Goal: Information Seeking & Learning: Compare options

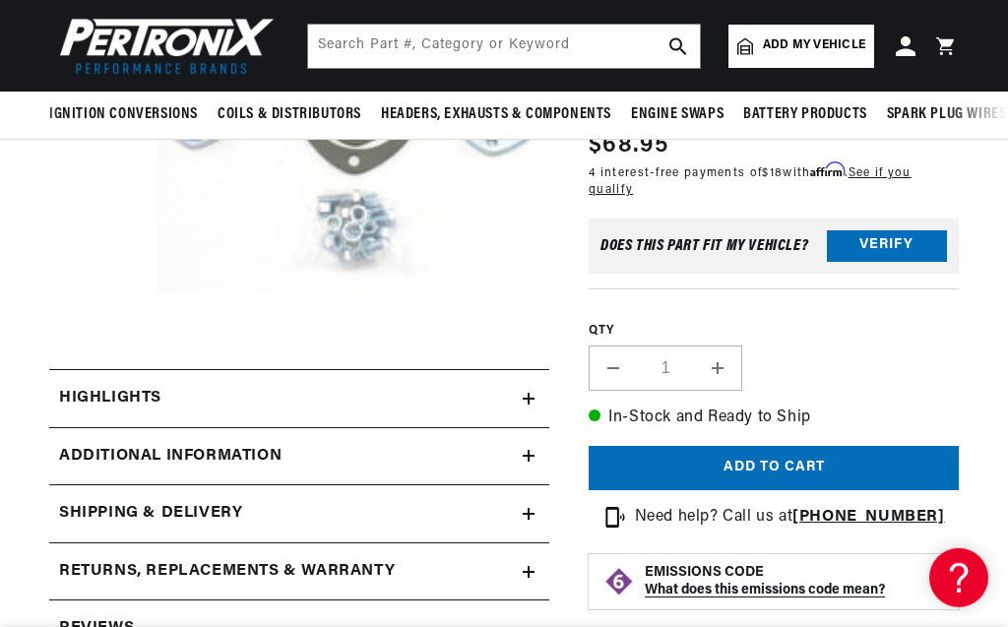
scroll to position [342, 0]
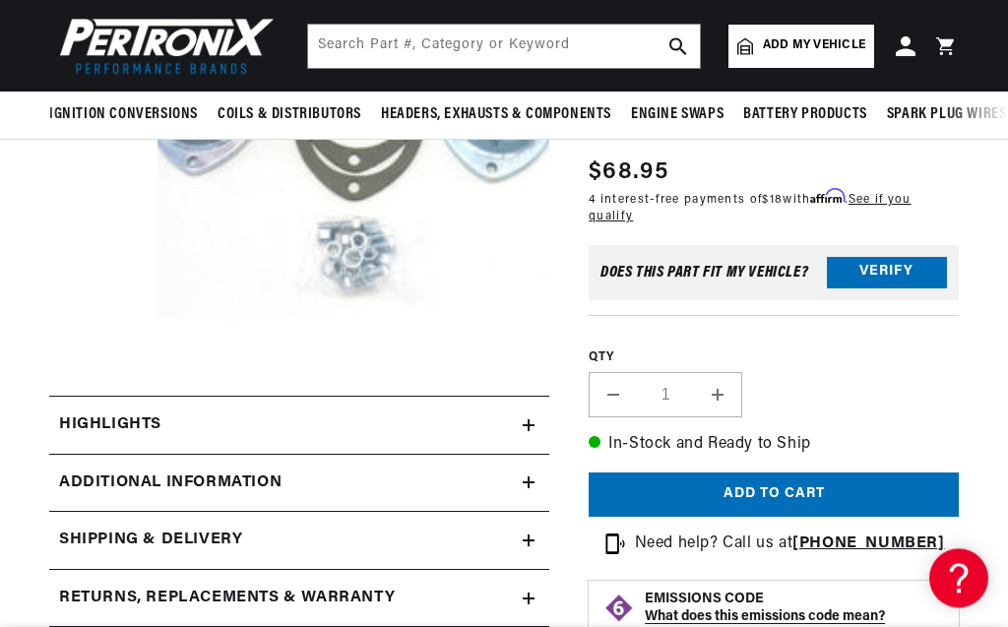
click at [438, 415] on div "Highlights" at bounding box center [285, 425] width 473 height 26
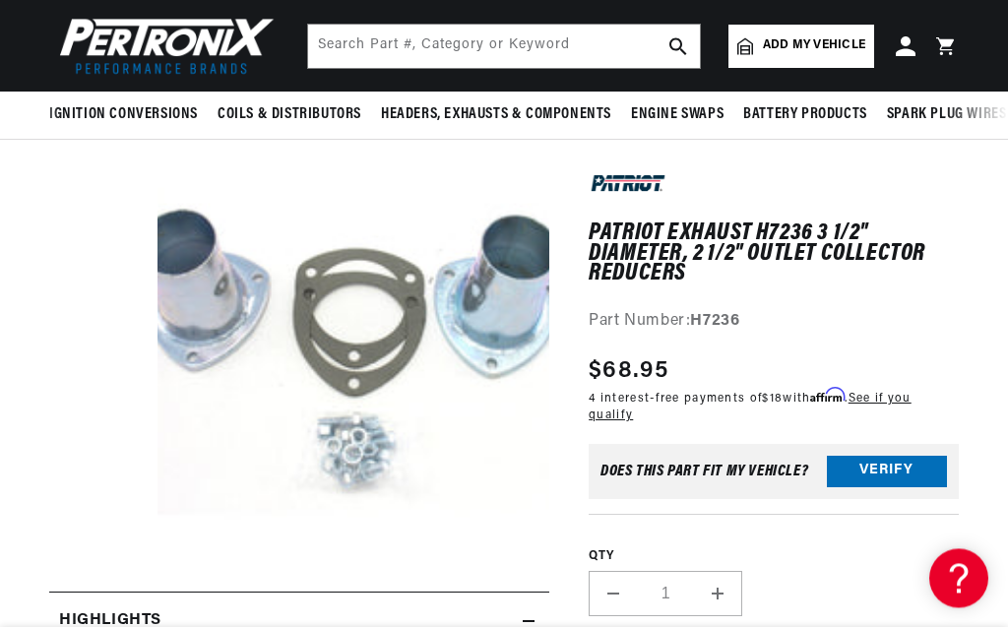
scroll to position [0, 597]
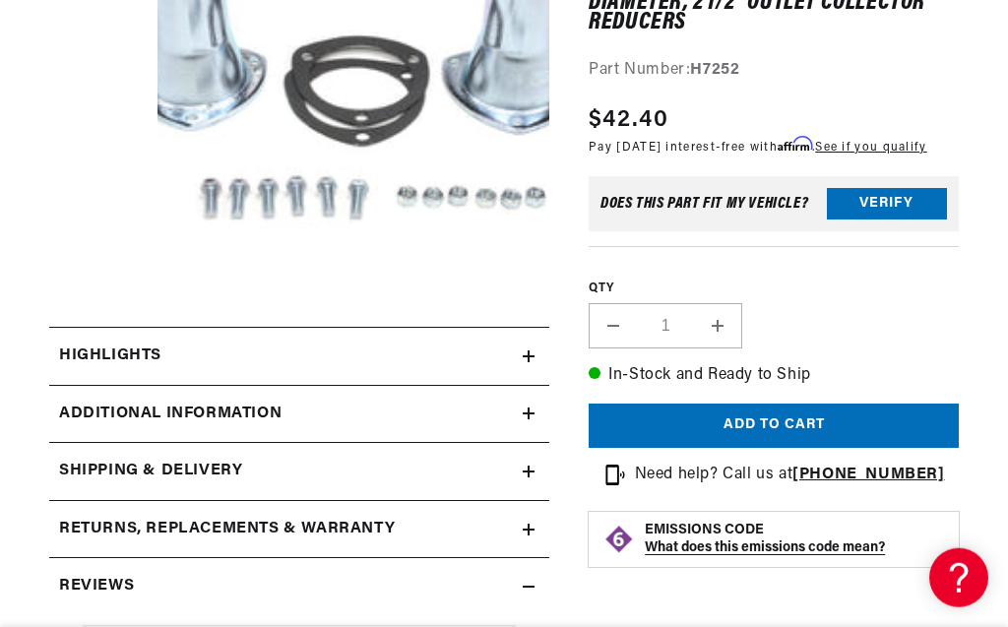
scroll to position [430, 0]
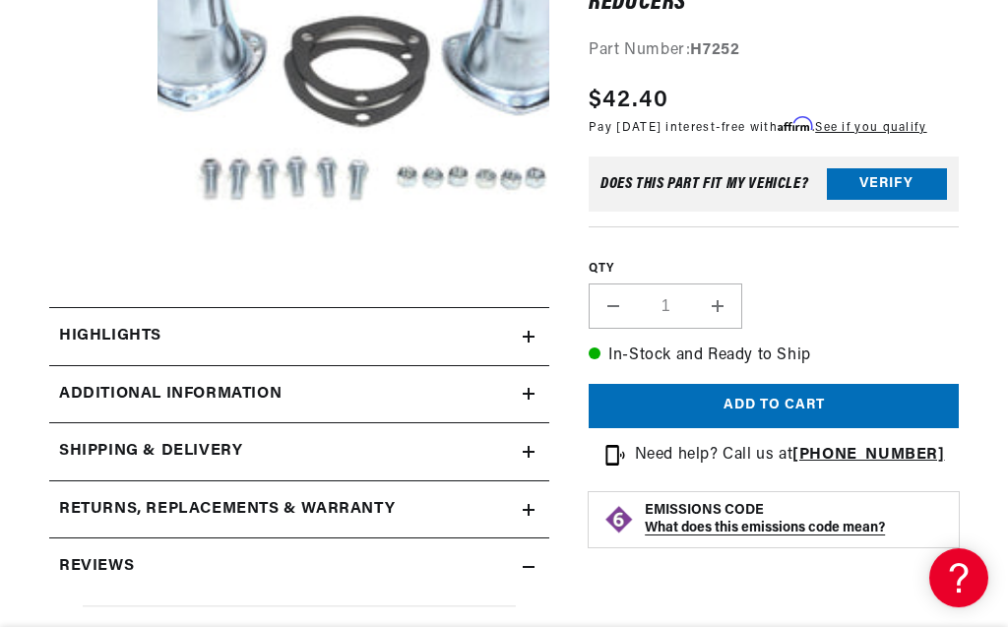
click at [365, 348] on summary "Highlights" at bounding box center [299, 336] width 500 height 57
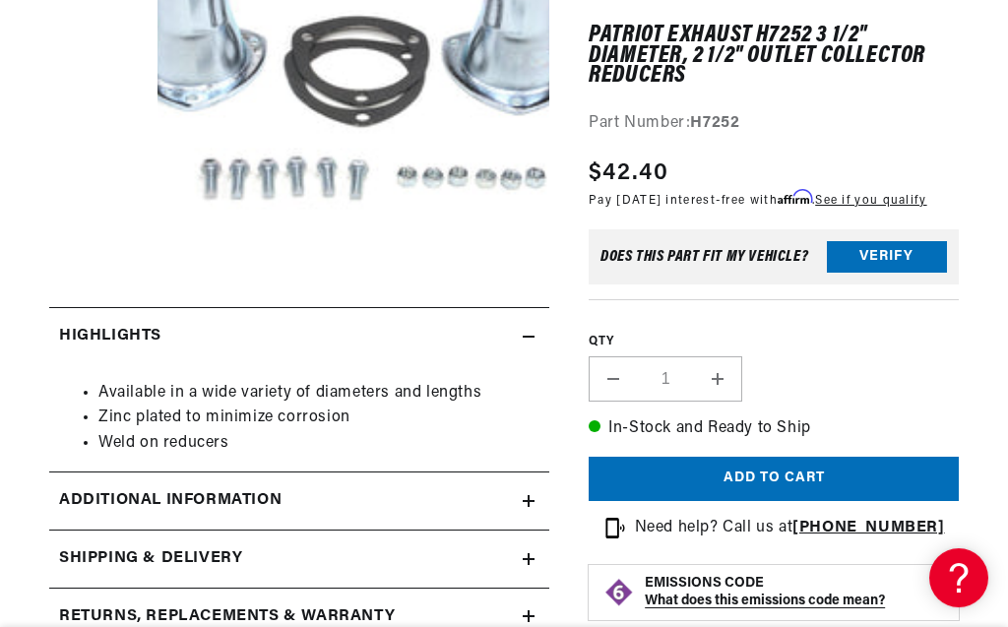
click at [370, 334] on div "Highlights" at bounding box center [285, 337] width 473 height 26
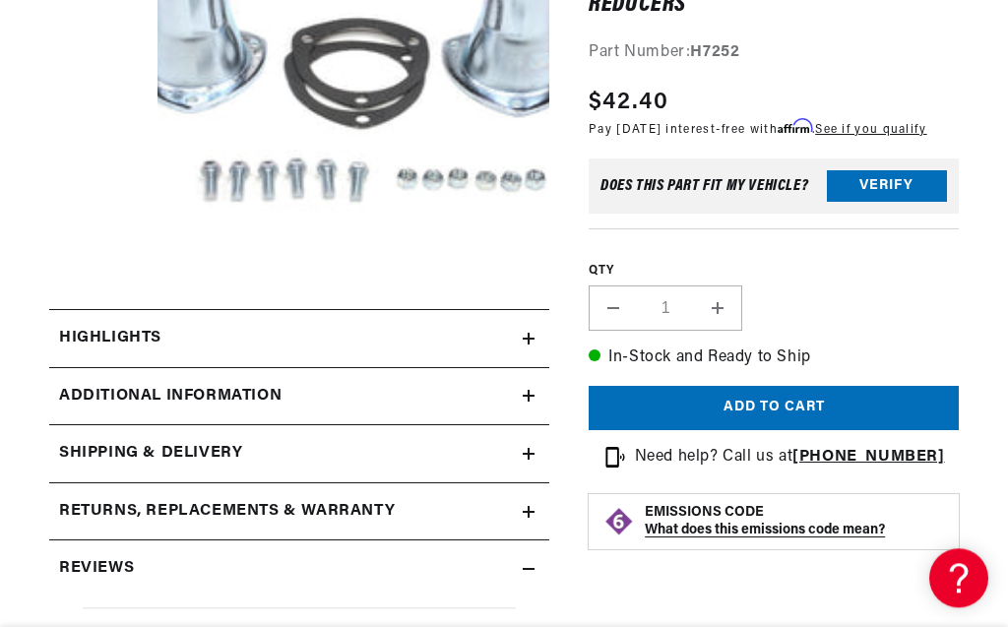
scroll to position [0, 0]
click at [308, 362] on summary "Highlights" at bounding box center [299, 338] width 500 height 57
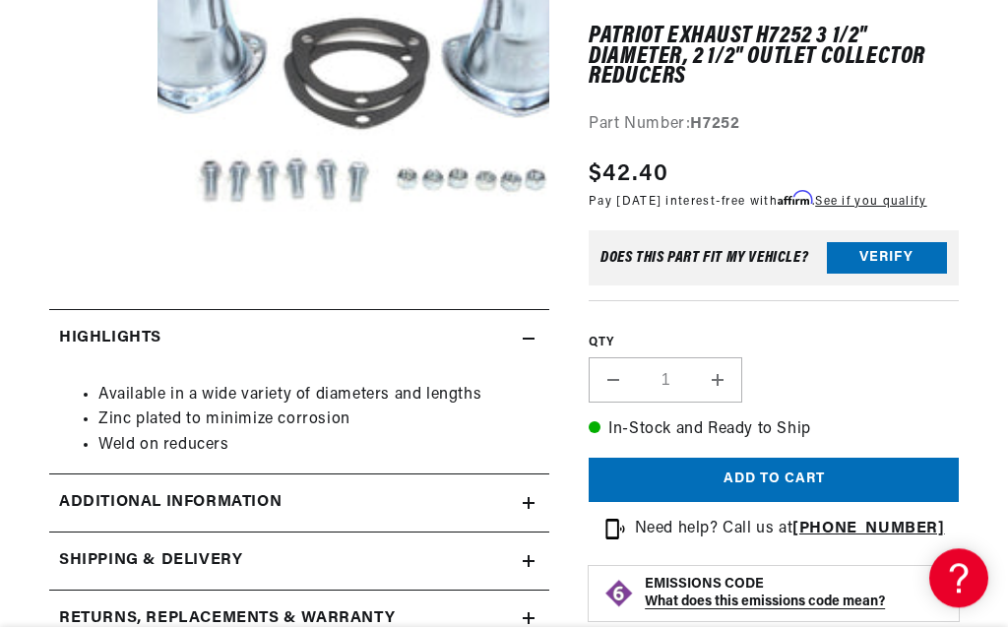
click at [327, 348] on div "Highlights" at bounding box center [285, 339] width 473 height 26
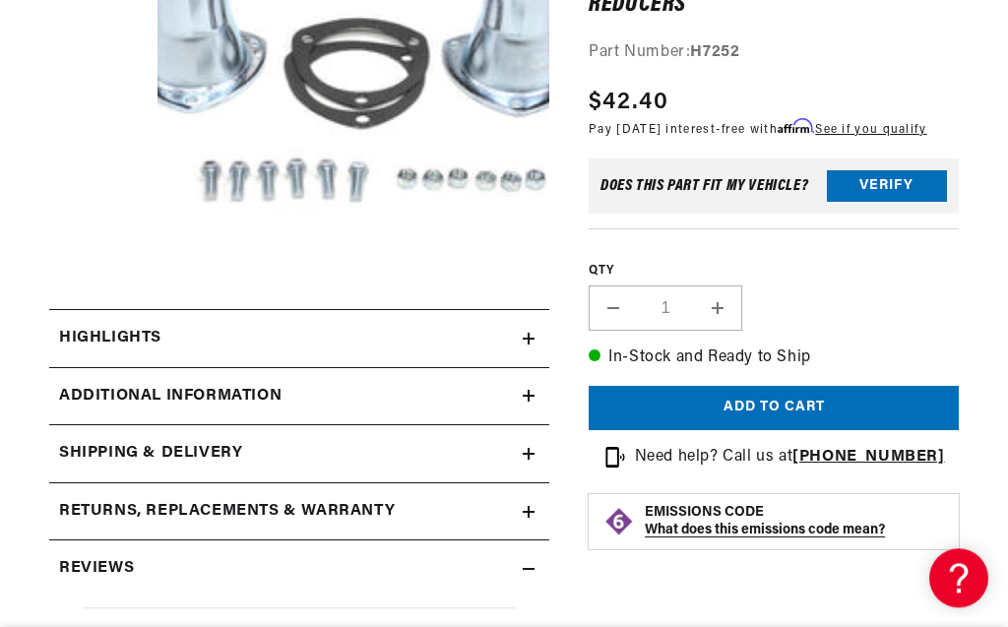
click at [403, 406] on div "Additional Information" at bounding box center [285, 397] width 473 height 26
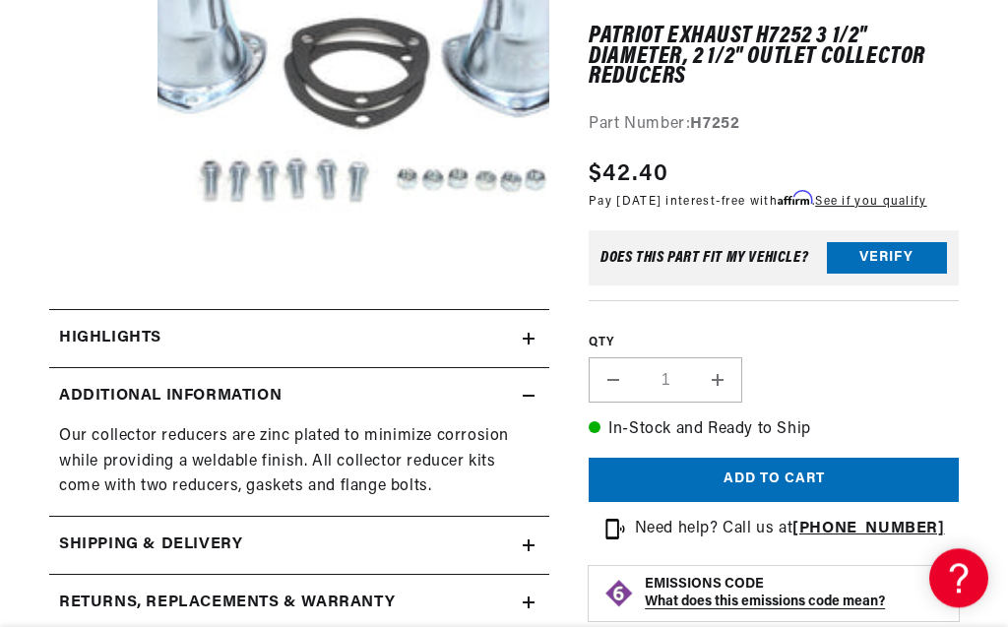
scroll to position [0, 597]
click at [408, 404] on div "Additional Information" at bounding box center [285, 397] width 473 height 26
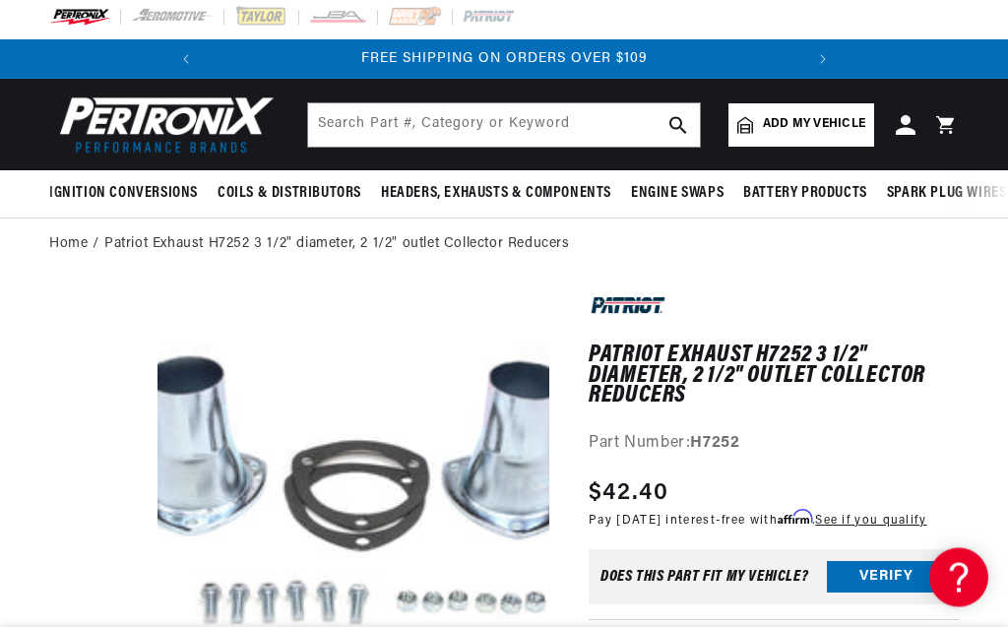
scroll to position [0, 0]
